Goal: Transaction & Acquisition: Obtain resource

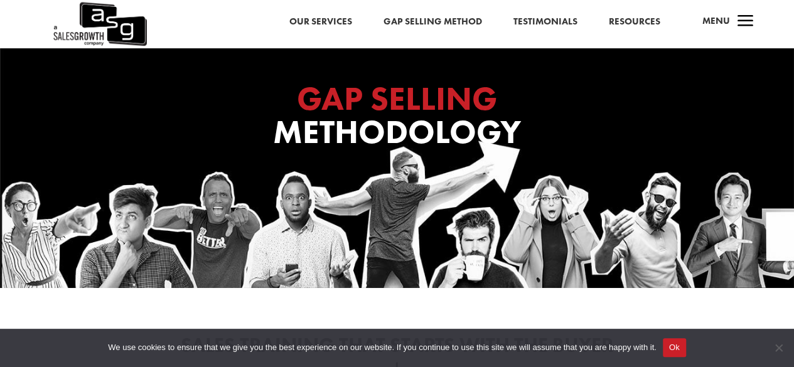
click at [674, 350] on button "Ok" at bounding box center [674, 347] width 23 height 19
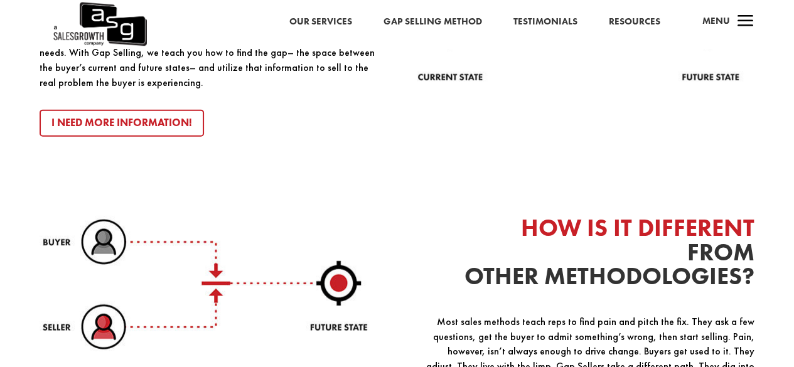
scroll to position [1507, 0]
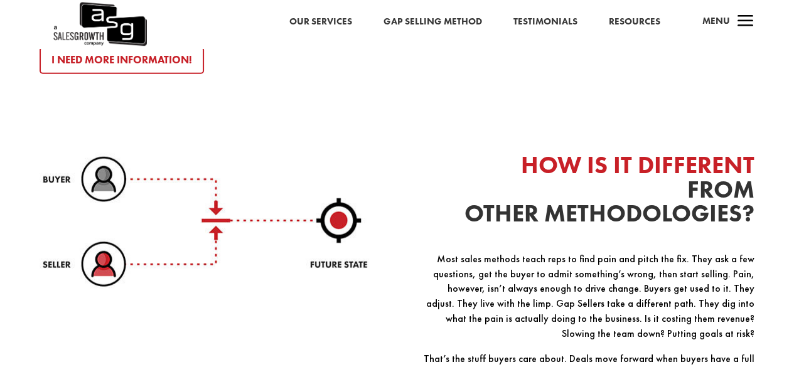
click at [634, 17] on link "Resources" at bounding box center [633, 22] width 51 height 16
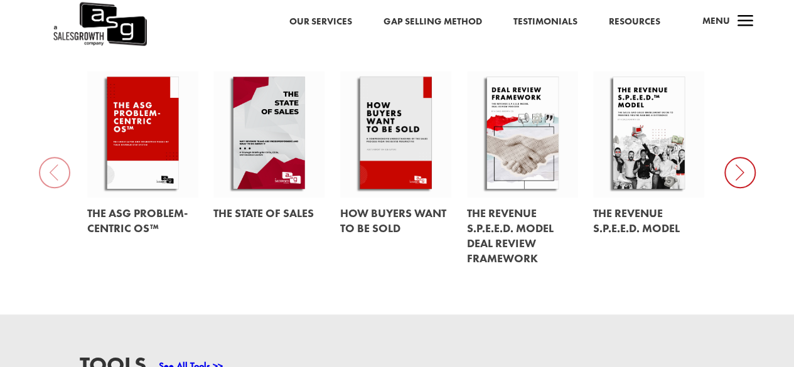
scroll to position [565, 0]
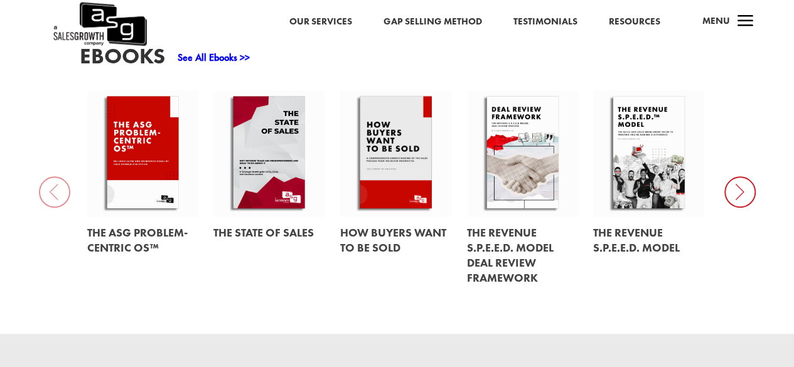
click at [742, 193] on icon at bounding box center [740, 191] width 31 height 31
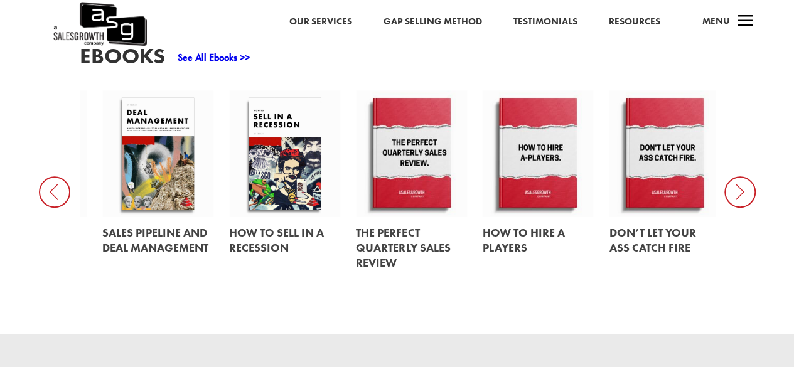
click at [745, 189] on icon at bounding box center [740, 191] width 31 height 31
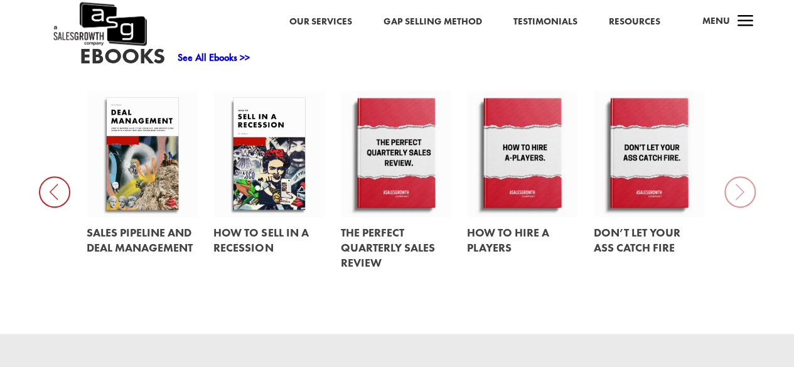
click at [62, 194] on icon at bounding box center [54, 191] width 31 height 31
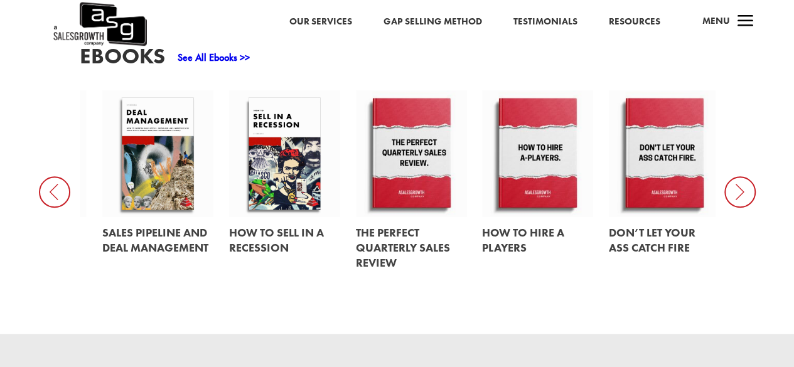
click at [62, 194] on icon at bounding box center [54, 191] width 31 height 31
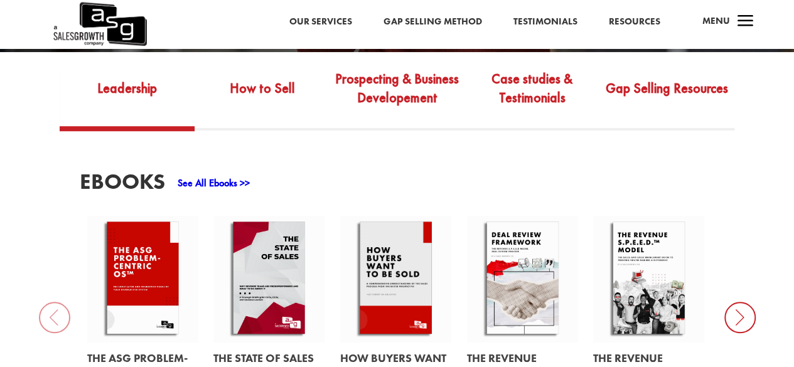
scroll to position [502, 0]
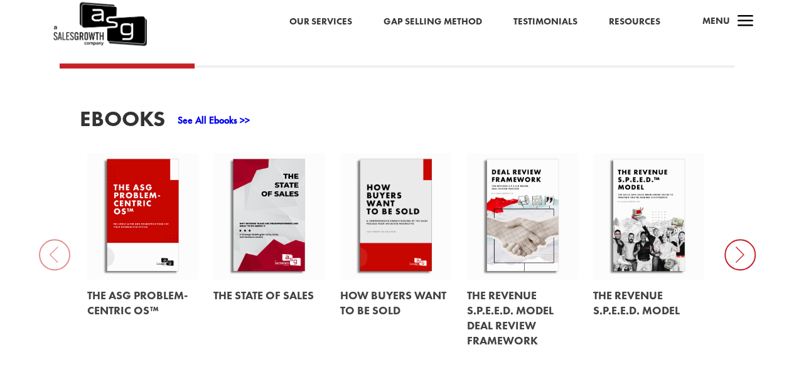
click at [114, 298] on link at bounding box center [142, 303] width 111 height 47
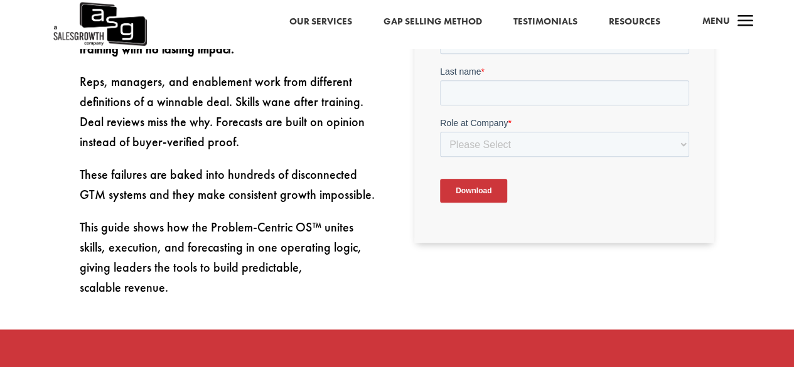
scroll to position [358, 0]
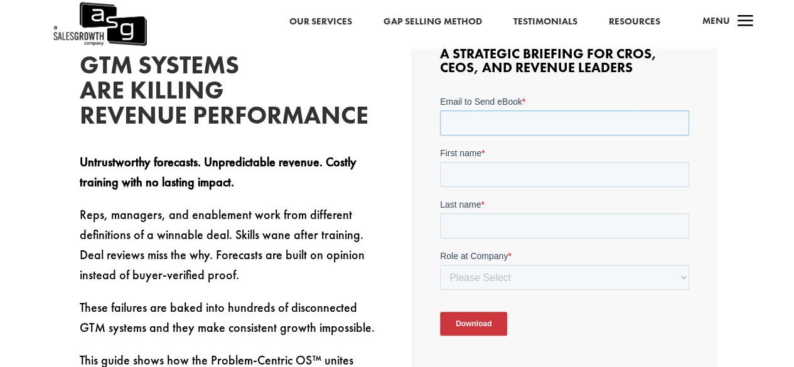
click at [495, 118] on input "Email to Send eBook *" at bounding box center [563, 122] width 249 height 25
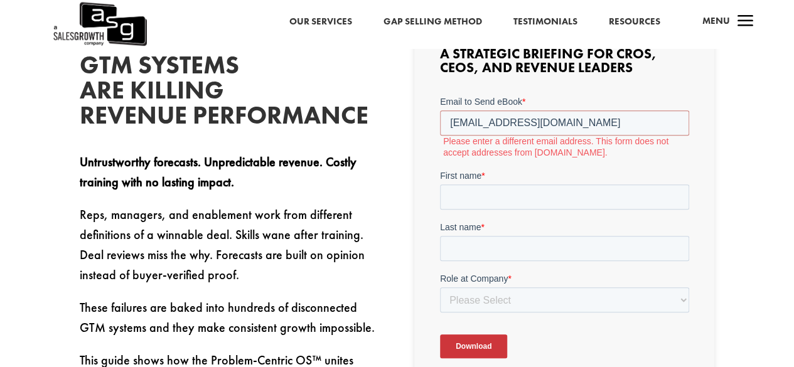
click at [472, 179] on span "First name" at bounding box center [459, 175] width 41 height 10
click at [472, 184] on input "First name *" at bounding box center [563, 196] width 249 height 25
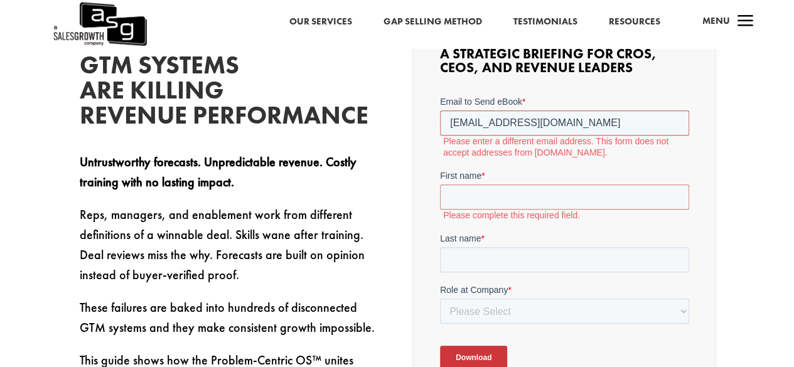
drag, startPoint x: 578, startPoint y: 122, endPoint x: 424, endPoint y: 122, distance: 153.2
click at [439, 122] on html "Email to Send eBook * rrkulkarni2005@gmail.com Please enter a different email a…" at bounding box center [563, 243] width 249 height 296
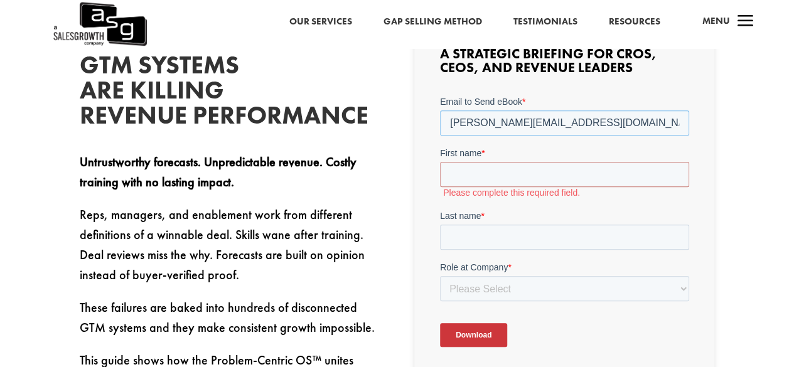
type input "[PERSON_NAME][EMAIL_ADDRESS][DOMAIN_NAME]"
click at [468, 174] on input "First name *" at bounding box center [563, 173] width 249 height 25
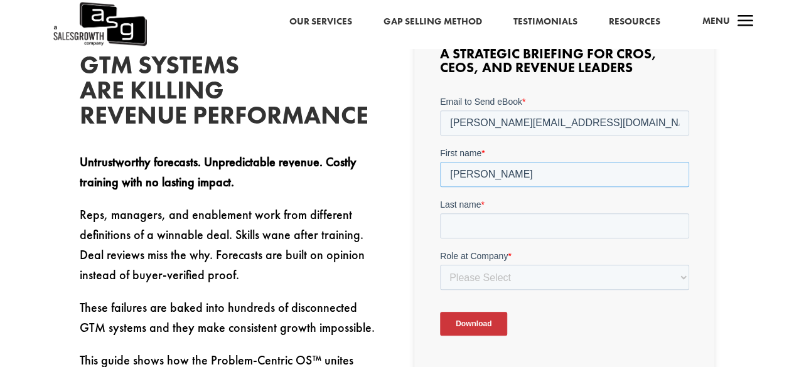
type input "[PERSON_NAME]"
type input "Kulkarni"
click at [487, 274] on select "Please Select C-Level (CRO, CSO, etc) Senior Leadership (VP of Sales, VP of Ena…" at bounding box center [563, 276] width 249 height 25
select select "Director/Manager (Sales Director, Regional Sales Manager, etc)"
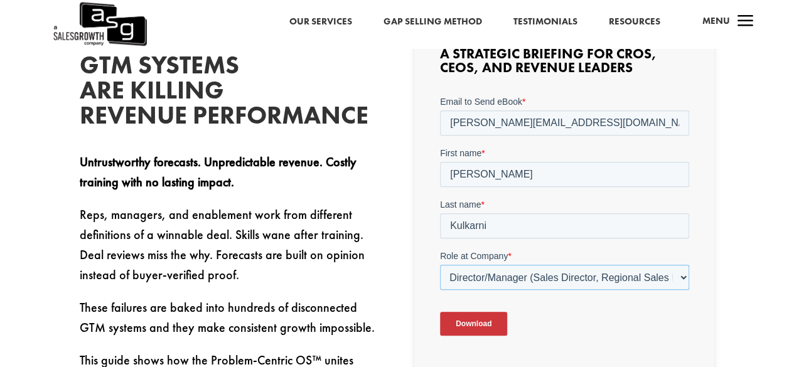
click at [439, 264] on select "Please Select C-Level (CRO, CSO, etc) Senior Leadership (VP of Sales, VP of Ena…" at bounding box center [563, 276] width 249 height 25
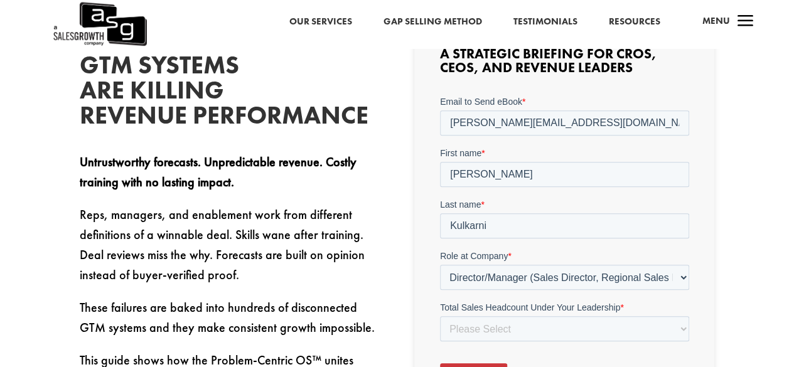
click at [765, 239] on div "Disconnected GTM Systems Are Killing Revenue Performance Untrustworthy forecast…" at bounding box center [397, 320] width 794 height 681
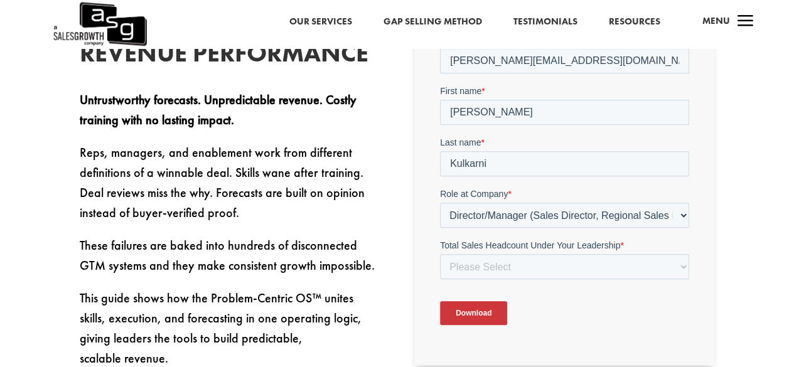
scroll to position [421, 0]
click at [516, 266] on select "Please Select Just Me 1-9 [PHONE_NUMBER] [PHONE_NUMBER]+" at bounding box center [563, 265] width 249 height 25
select select "1-9"
click at [439, 253] on select "Please Select Just Me 1-9 [PHONE_NUMBER] [PHONE_NUMBER]+" at bounding box center [563, 265] width 249 height 25
click at [512, 267] on select "Please Select Just Me 1-9 [PHONE_NUMBER] [PHONE_NUMBER]+" at bounding box center [563, 265] width 249 height 25
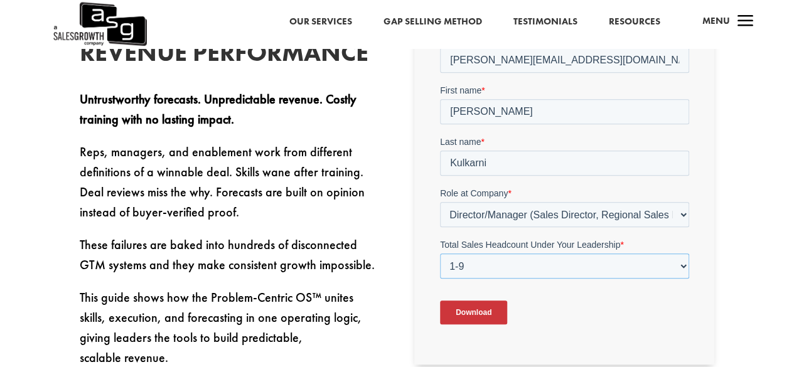
click at [515, 265] on select "Please Select Just Me 1-9 [PHONE_NUMBER] [PHONE_NUMBER]+" at bounding box center [563, 265] width 249 height 25
click at [481, 310] on input "Download" at bounding box center [472, 312] width 67 height 24
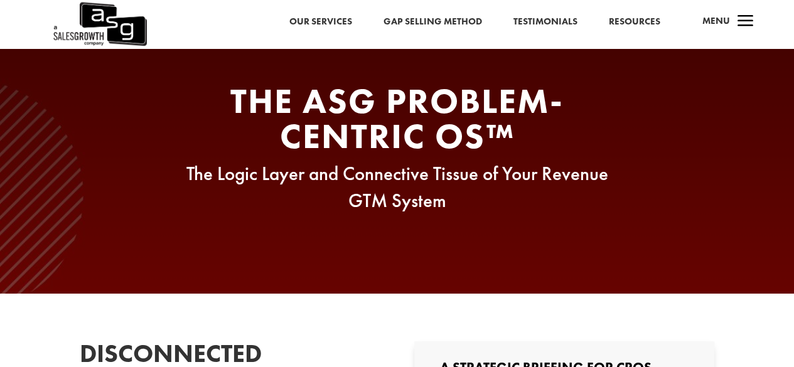
scroll to position [0, 0]
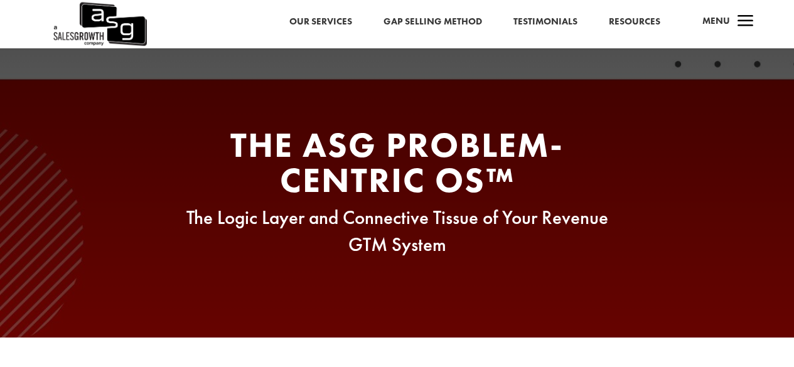
click at [632, 21] on link "Resources" at bounding box center [634, 22] width 51 height 16
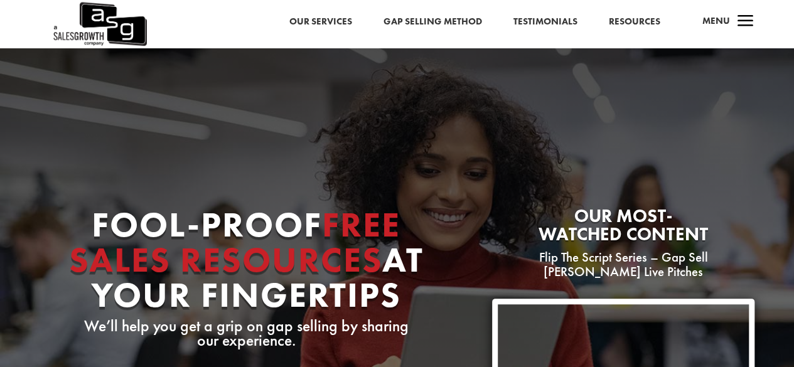
click at [740, 19] on span "a" at bounding box center [745, 21] width 25 height 25
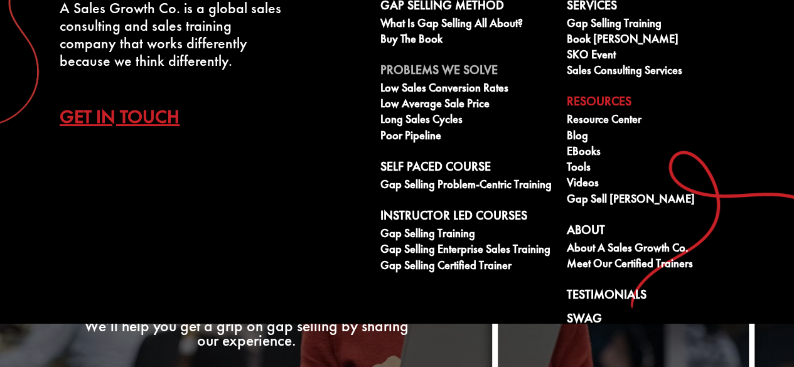
scroll to position [86, 0]
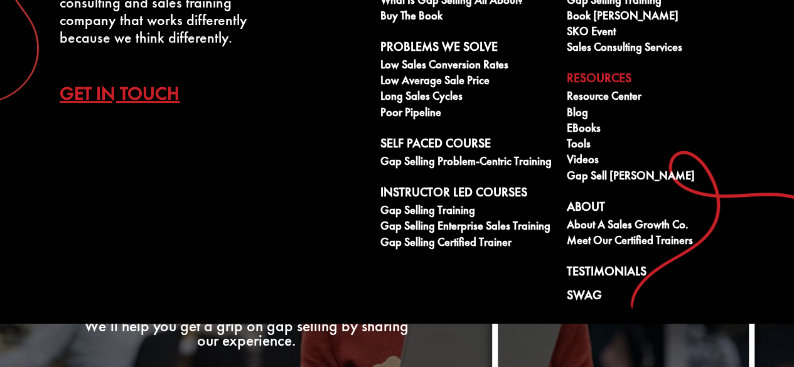
click at [261, 181] on div "A Sales Growth Co. is a global sales consulting and sales training company that…" at bounding box center [397, 161] width 794 height 323
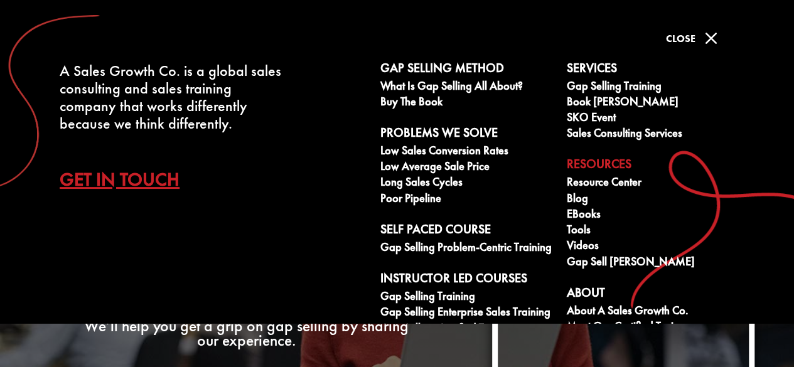
scroll to position [0, 0]
click at [411, 65] on link "Gap Selling Method" at bounding box center [466, 70] width 173 height 19
click at [716, 39] on span "M" at bounding box center [711, 38] width 25 height 25
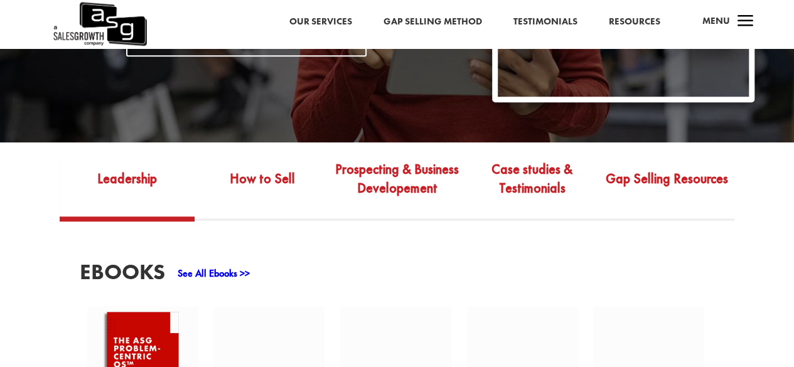
scroll to position [502, 0]
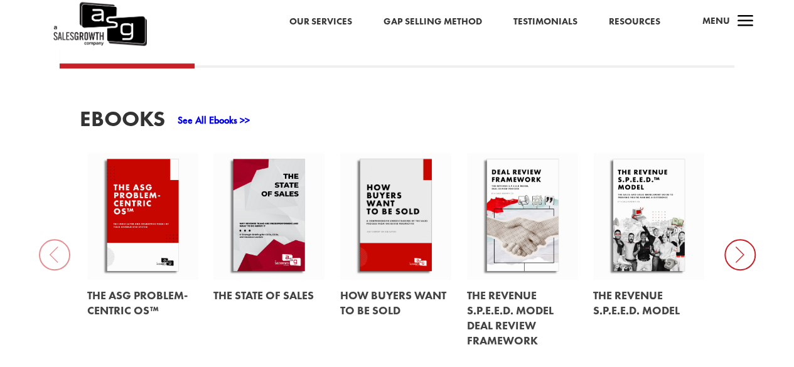
click at [57, 258] on div "EBooks See All Ebooks >> The ASG Problem-Centric OS™ The State of Sales How Buy…" at bounding box center [397, 232] width 794 height 328
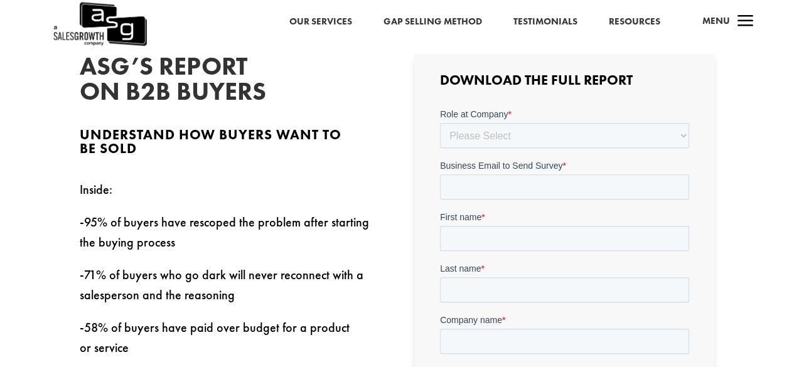
scroll to position [188, 0]
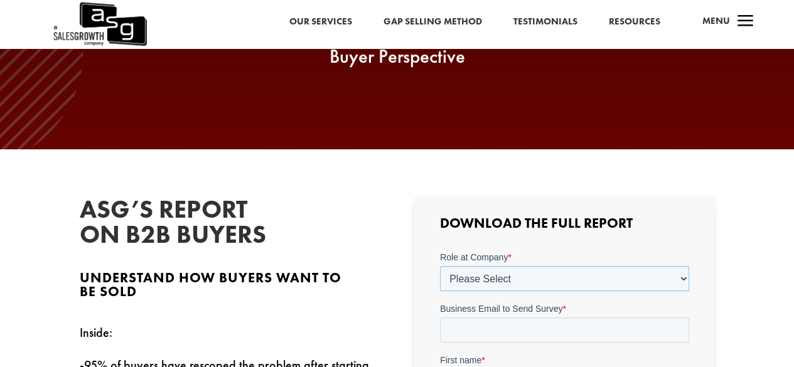
click at [524, 276] on select "Please Select C-Level (CRO, CSO, etc) Senior Leadership (VP of Sales, VP of Ena…" at bounding box center [563, 278] width 249 height 25
select select "Director/Manager (Sales Director, Regional Sales Manager, etc)"
click at [439, 266] on select "Please Select C-Level (CRO, CSO, etc) Senior Leadership (VP of Sales, VP of Ena…" at bounding box center [563, 278] width 249 height 25
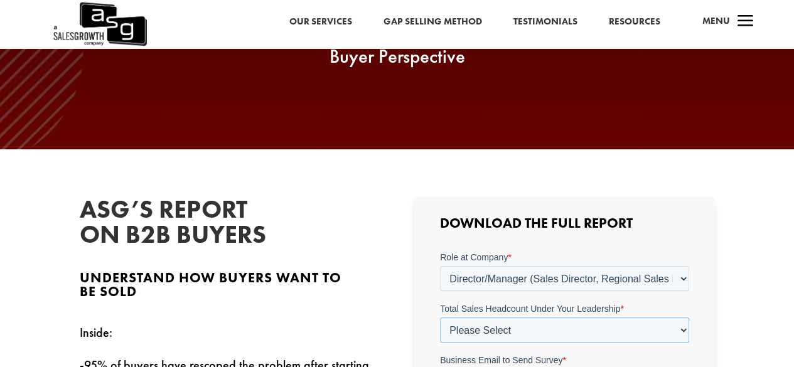
click at [530, 328] on select "Please Select Just Me 1-9 [PHONE_NUMBER] [PHONE_NUMBER]+" at bounding box center [563, 329] width 249 height 25
select select "1-9"
click at [439, 317] on select "Please Select Just Me 1-9 [PHONE_NUMBER] [PHONE_NUMBER]+" at bounding box center [563, 329] width 249 height 25
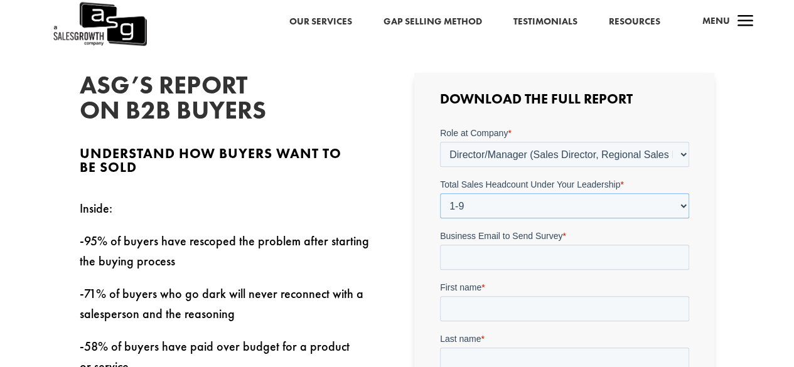
scroll to position [314, 0]
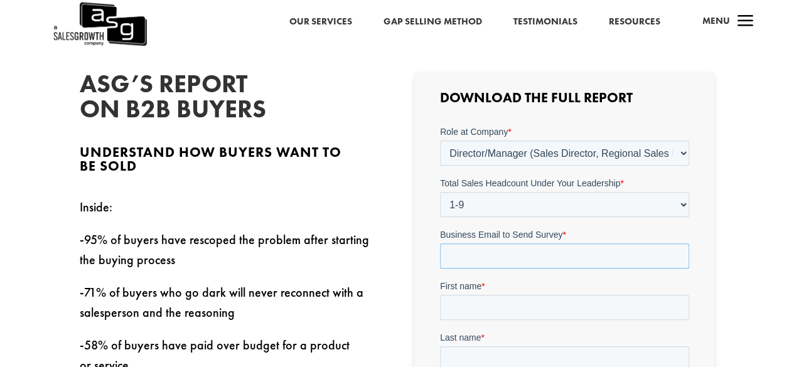
click at [466, 257] on input "Business Email to Send Survey *" at bounding box center [563, 255] width 249 height 25
type input "[PERSON_NAME][EMAIL_ADDRESS][DOMAIN_NAME]"
click at [480, 316] on input "First name *" at bounding box center [563, 306] width 249 height 25
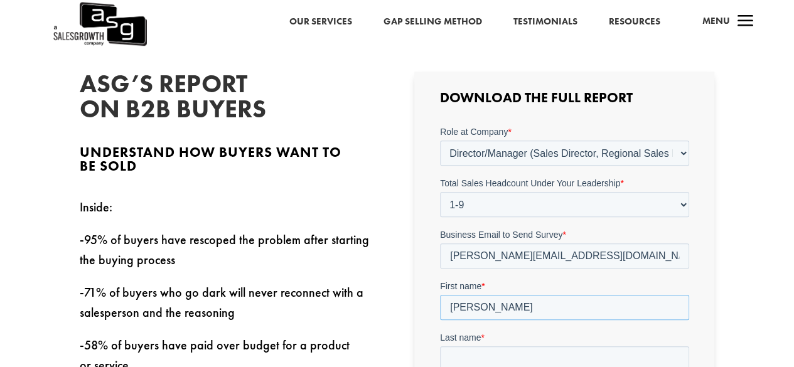
type input "[PERSON_NAME]"
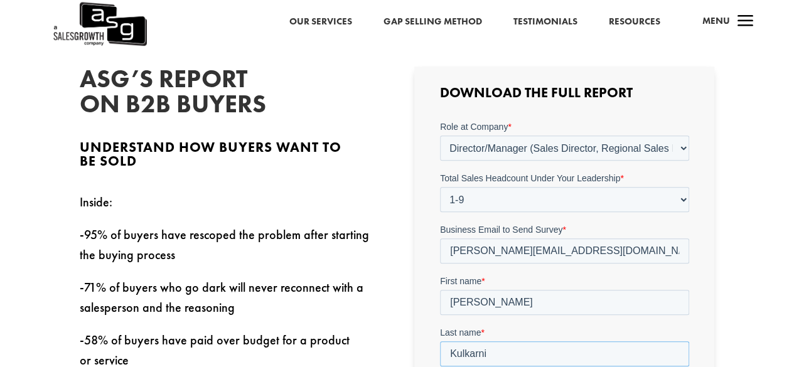
type input "Kulkarni"
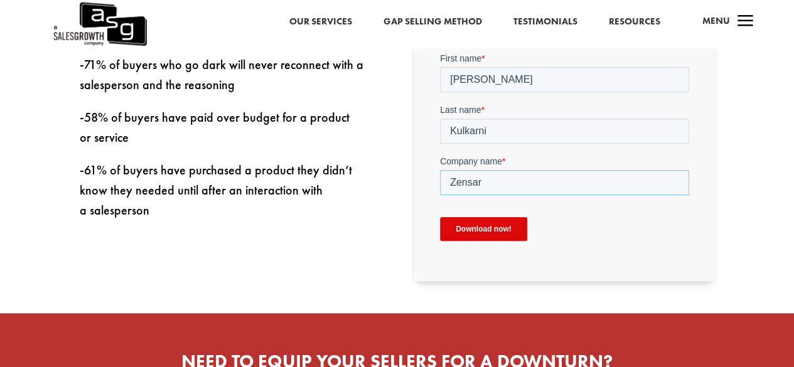
type input "Zensar"
click at [472, 224] on input "Download now!" at bounding box center [482, 229] width 87 height 24
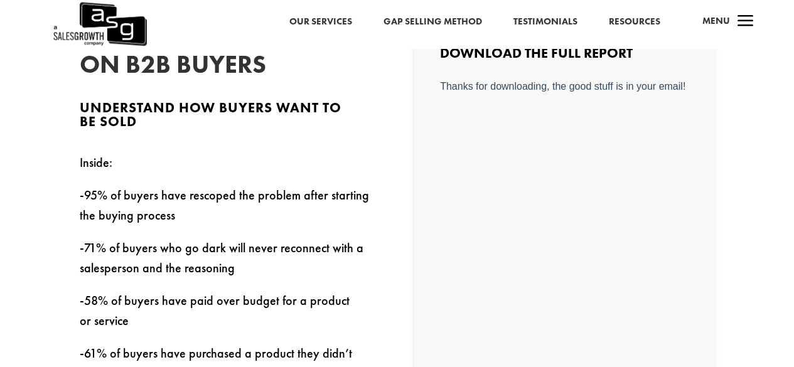
scroll to position [291, 0]
